Goal: Find specific page/section: Find specific page/section

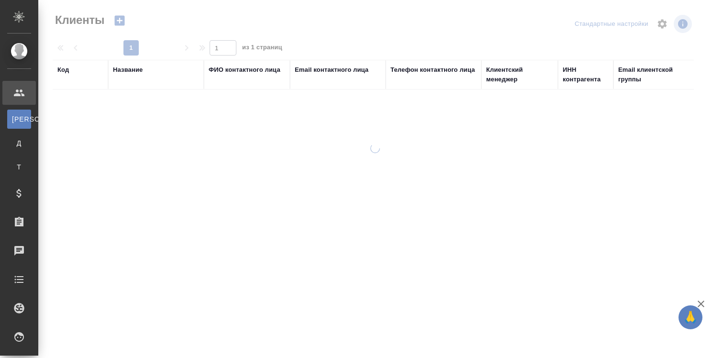
select select "RU"
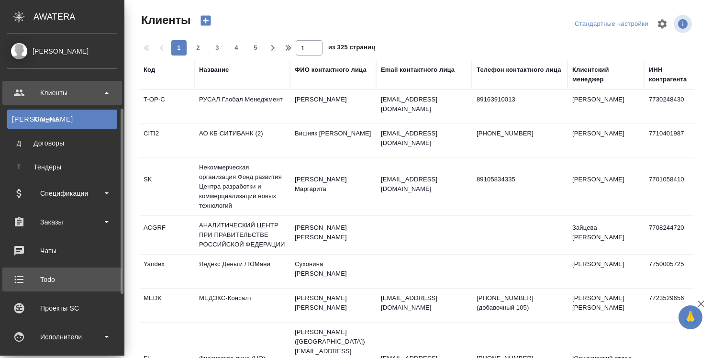
scroll to position [48, 0]
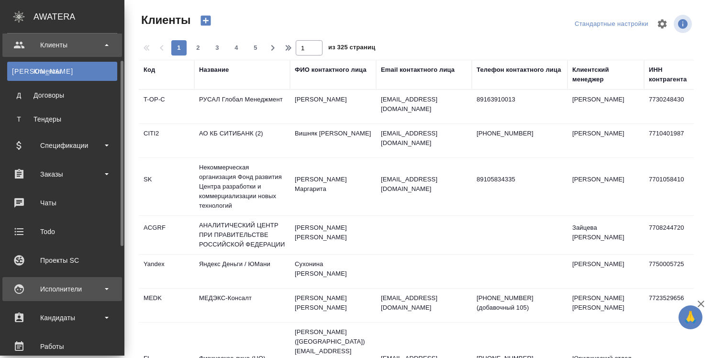
click at [55, 289] on div "Исполнители" at bounding box center [62, 289] width 110 height 14
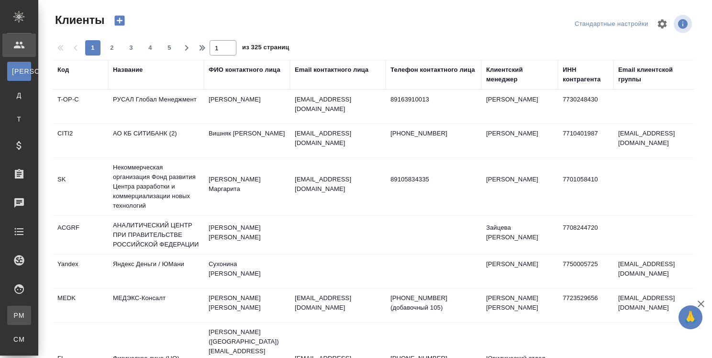
click at [14, 313] on div "Для PM/LQA" at bounding box center [7, 316] width 14 height 10
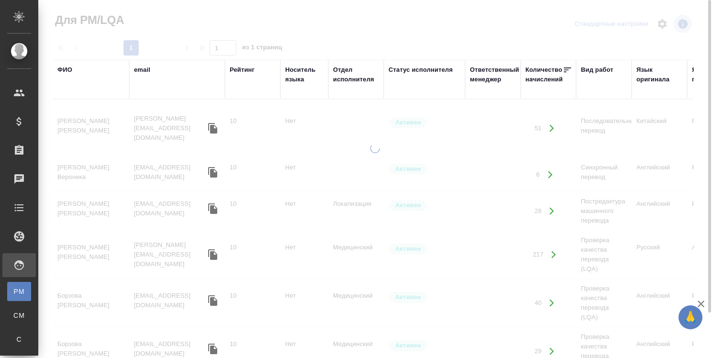
click at [70, 69] on div "ФИО" at bounding box center [64, 70] width 15 height 10
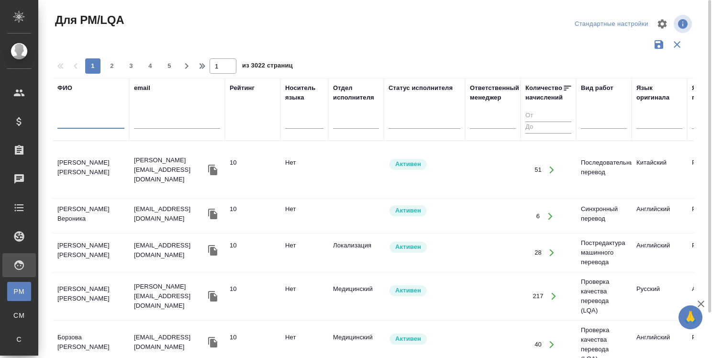
click at [92, 122] on input "text" at bounding box center [90, 123] width 67 height 12
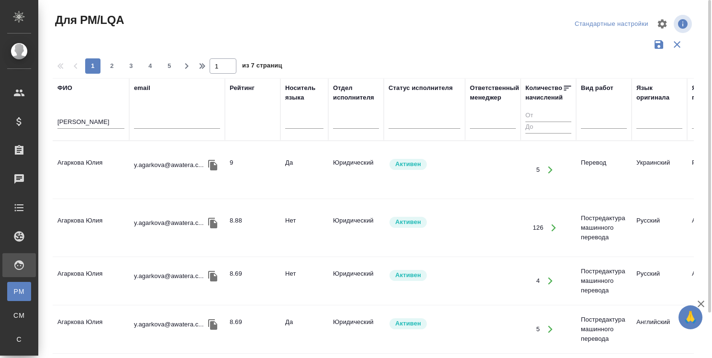
click at [90, 161] on td "Агаркова Юлия" at bounding box center [91, 169] width 77 height 33
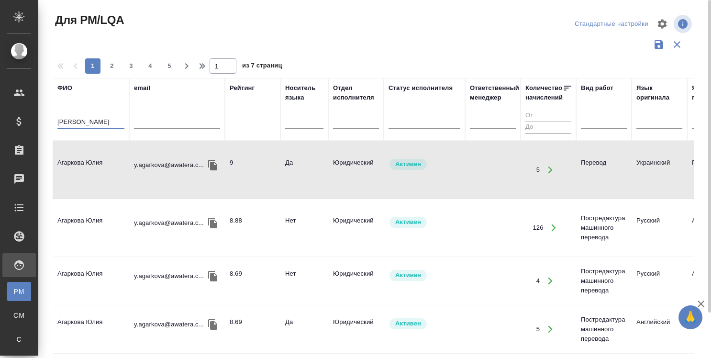
drag, startPoint x: 99, startPoint y: 121, endPoint x: 38, endPoint y: 117, distance: 60.9
click at [38, 117] on div "Для PM/LQA Стандартные настройки 1 2 3 4 5 1 из 7 страниц ФИО Агаркова email Ре…" at bounding box center [375, 214] width 674 height 428
type input "У"
type input "Кононова"
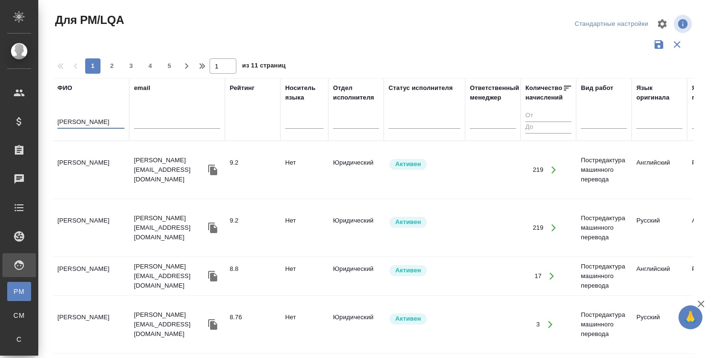
click at [92, 160] on td "Кононова Юлия" at bounding box center [91, 169] width 77 height 33
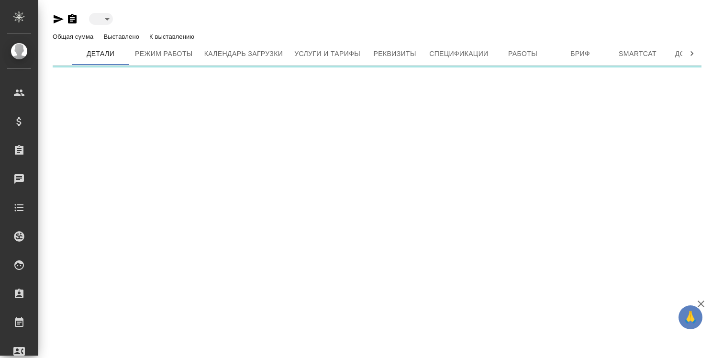
type input "active"
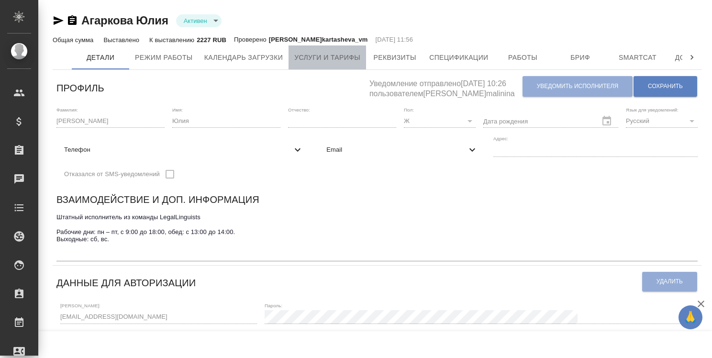
click at [336, 59] on span "Услуги и тарифы" at bounding box center [327, 58] width 66 height 12
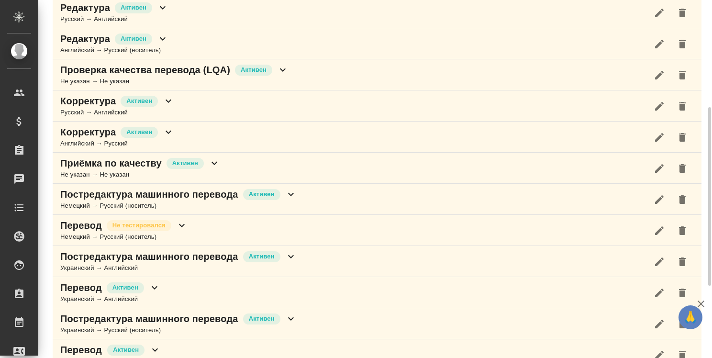
scroll to position [23, 0]
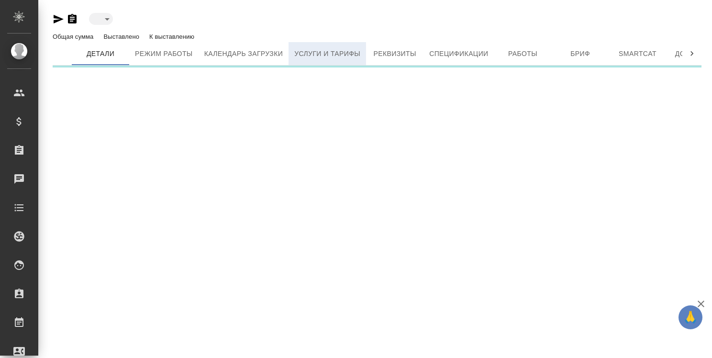
type input "active"
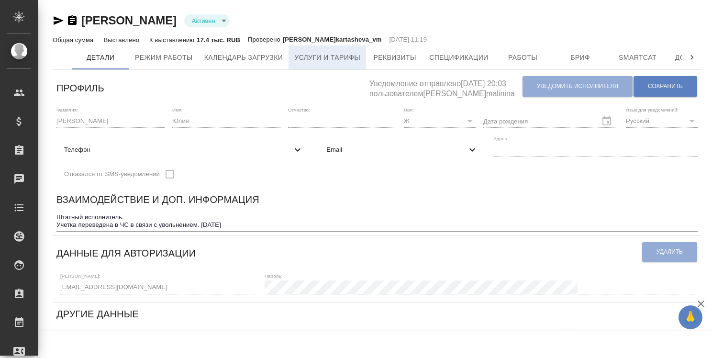
click at [325, 55] on span "Услуги и тарифы" at bounding box center [327, 58] width 66 height 12
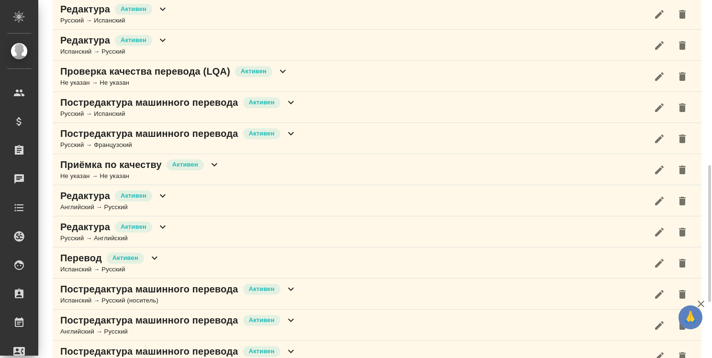
scroll to position [479, 0]
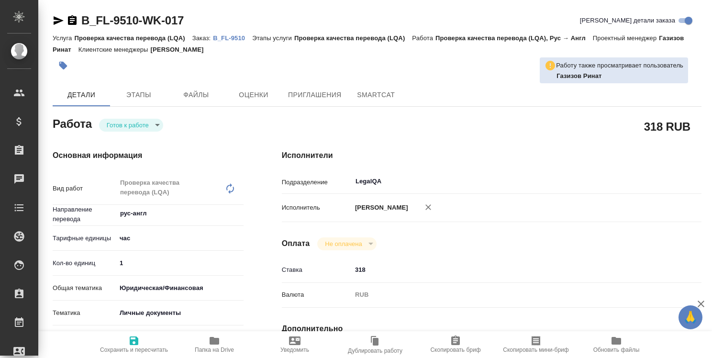
type textarea "x"
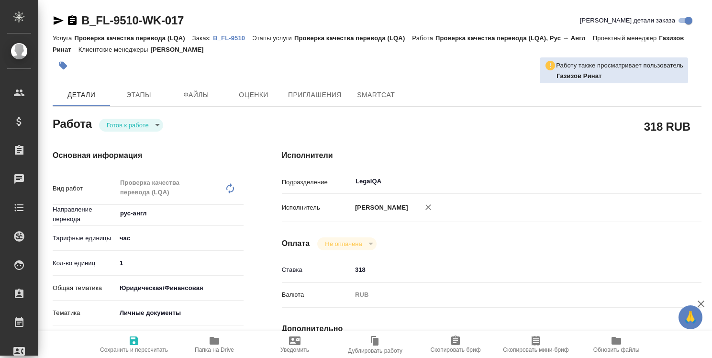
type textarea "x"
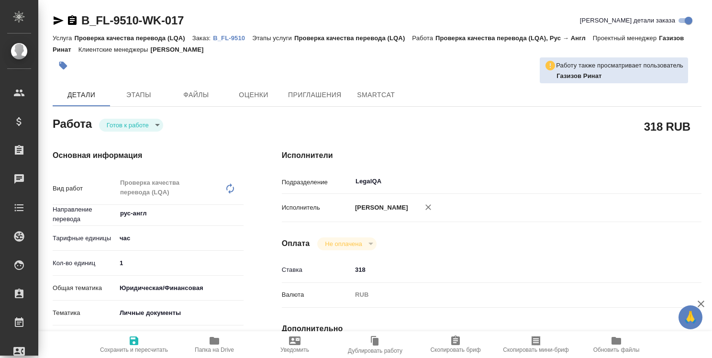
type textarea "x"
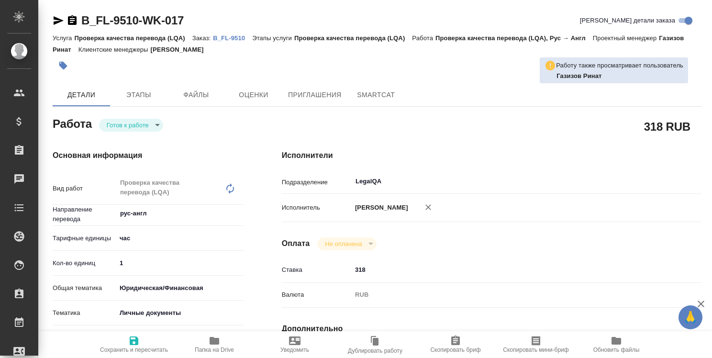
type textarea "x"
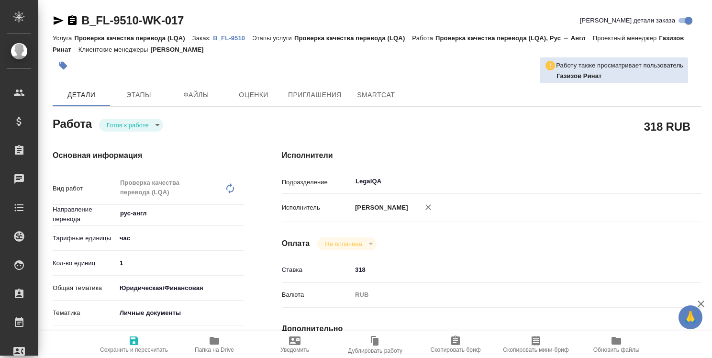
type textarea "x"
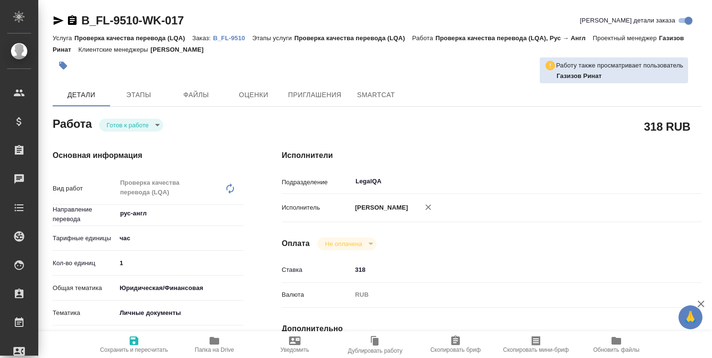
click at [235, 38] on p "B_FL-9510" at bounding box center [232, 37] width 39 height 7
type textarea "x"
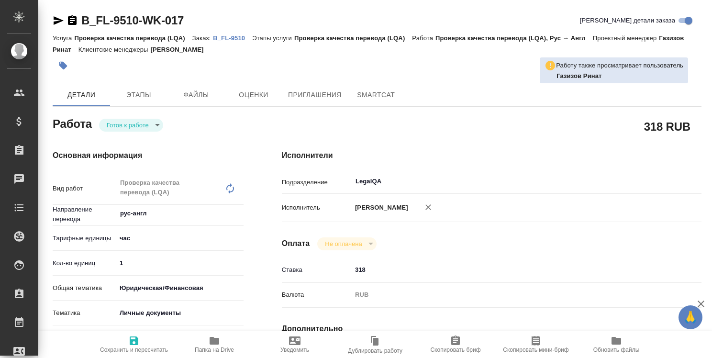
type textarea "x"
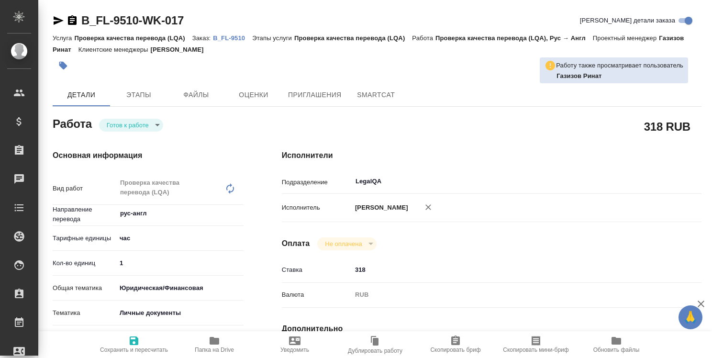
type textarea "x"
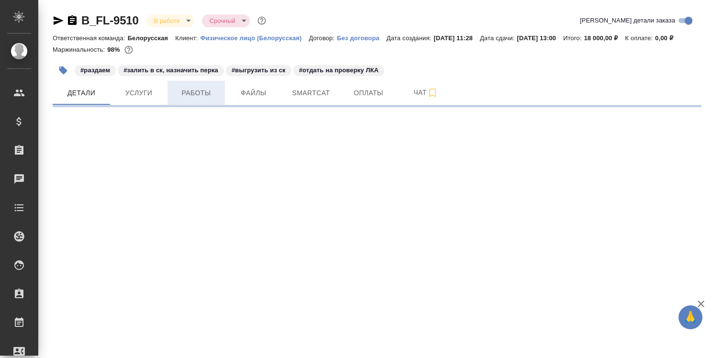
click at [196, 99] on span "Работы" at bounding box center [196, 93] width 46 height 12
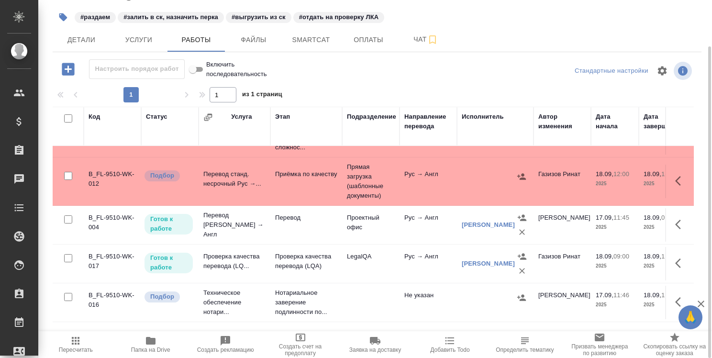
scroll to position [5, 0]
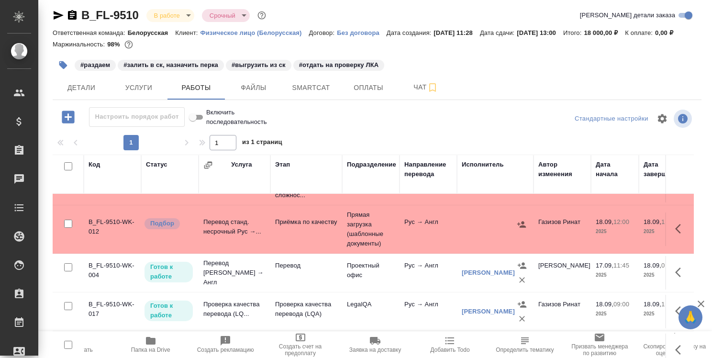
click at [699, 302] on icon "button" at bounding box center [701, 304] width 7 height 7
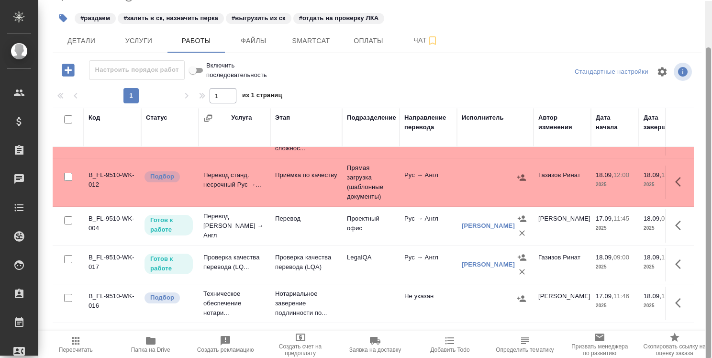
scroll to position [53, 0]
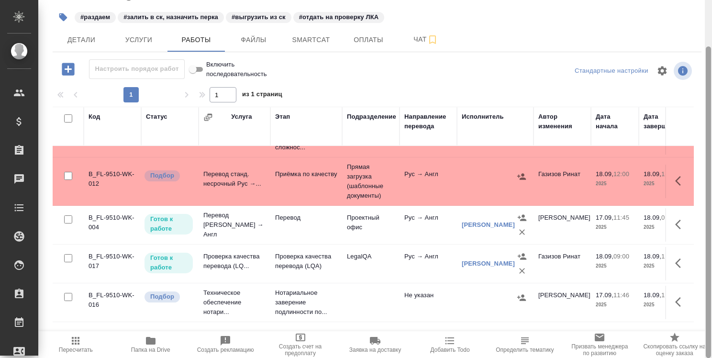
drag, startPoint x: 709, startPoint y: 295, endPoint x: 705, endPoint y: 347, distance: 52.3
click at [705, 347] on div at bounding box center [708, 179] width 7 height 358
